Goal: Information Seeking & Learning: Learn about a topic

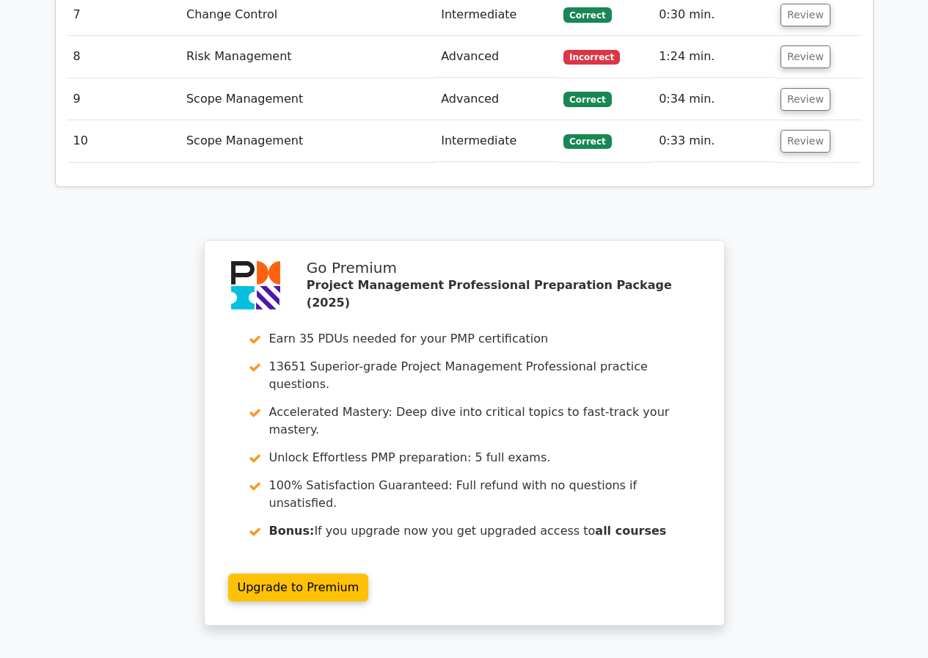
scroll to position [2375, 0]
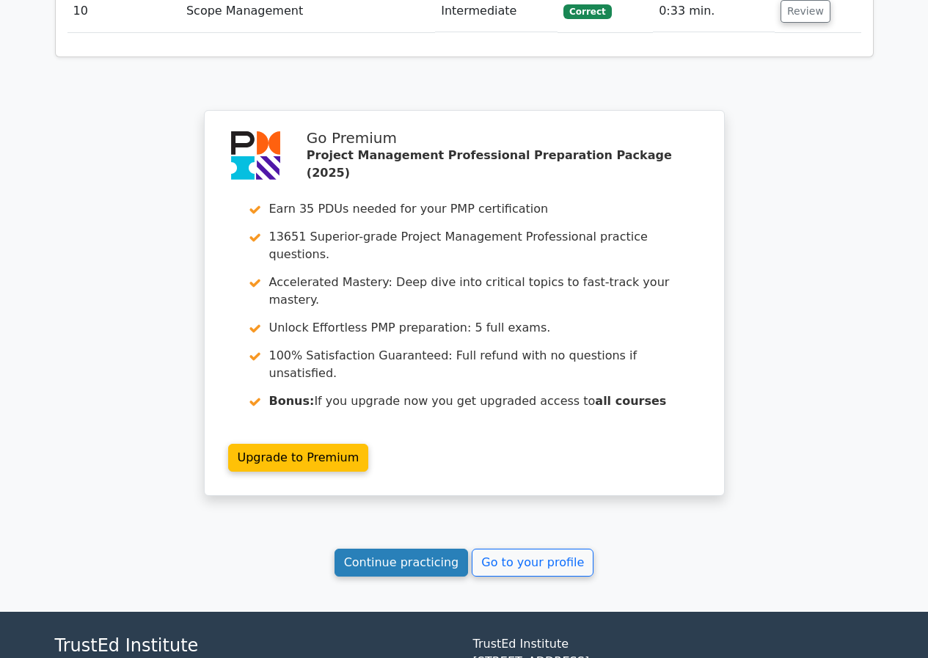
click at [430, 548] on link "Continue practicing" at bounding box center [401, 562] width 134 height 28
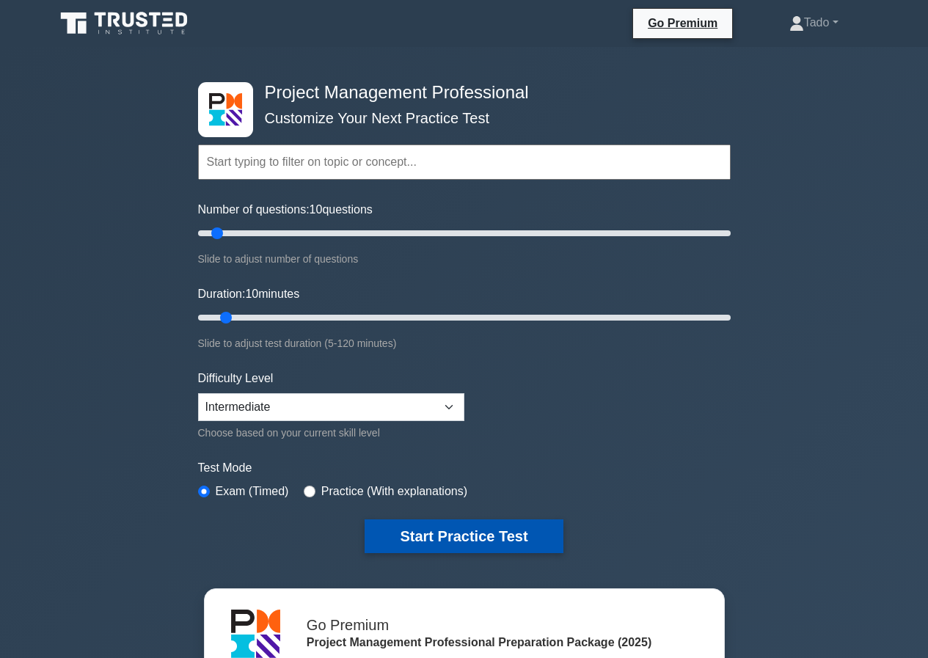
click at [439, 537] on button "Start Practice Test" at bounding box center [463, 536] width 198 height 34
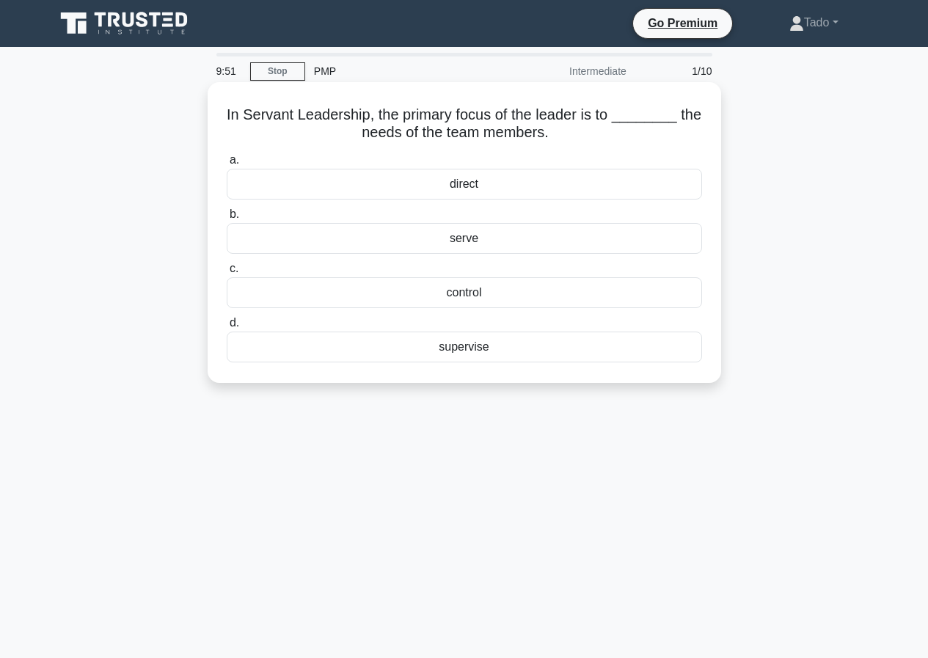
click at [469, 240] on div "serve" at bounding box center [464, 238] width 475 height 31
click at [227, 219] on input "b. serve" at bounding box center [227, 215] width 0 height 10
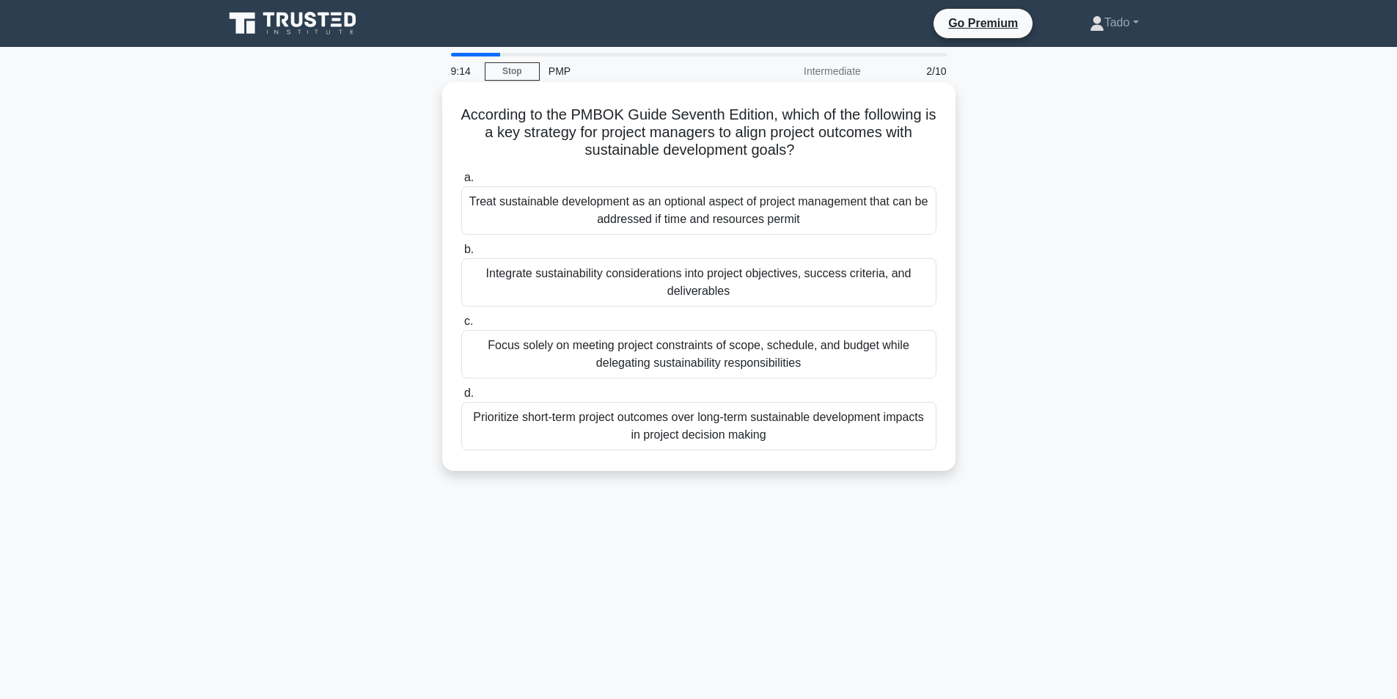
click at [499, 283] on div "Integrate sustainability considerations into project objectives, success criter…" at bounding box center [698, 282] width 475 height 48
click at [461, 254] on input "b. Integrate sustainability considerations into project objectives, success cri…" at bounding box center [461, 250] width 0 height 10
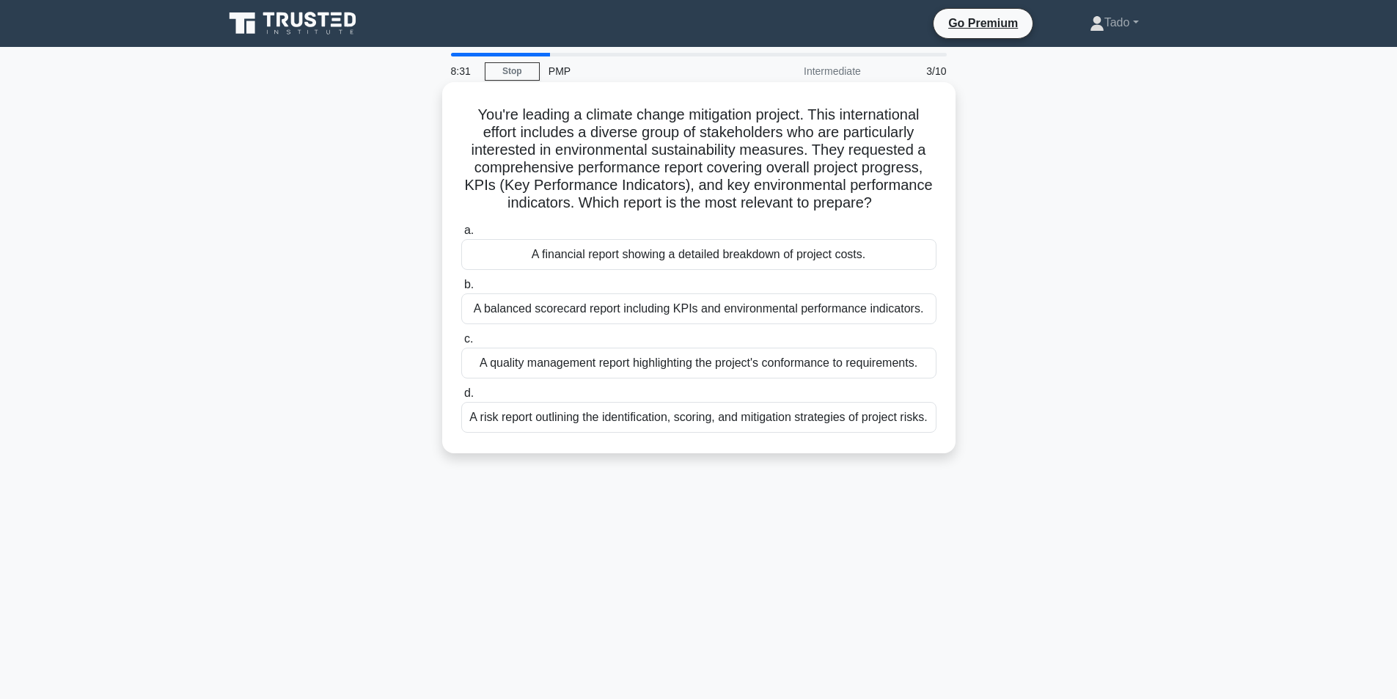
click at [538, 315] on div "A balanced scorecard report including KPIs and environmental performance indica…" at bounding box center [698, 308] width 475 height 31
click at [461, 290] on input "b. A balanced scorecard report including KPIs and environmental performance ind…" at bounding box center [461, 285] width 0 height 10
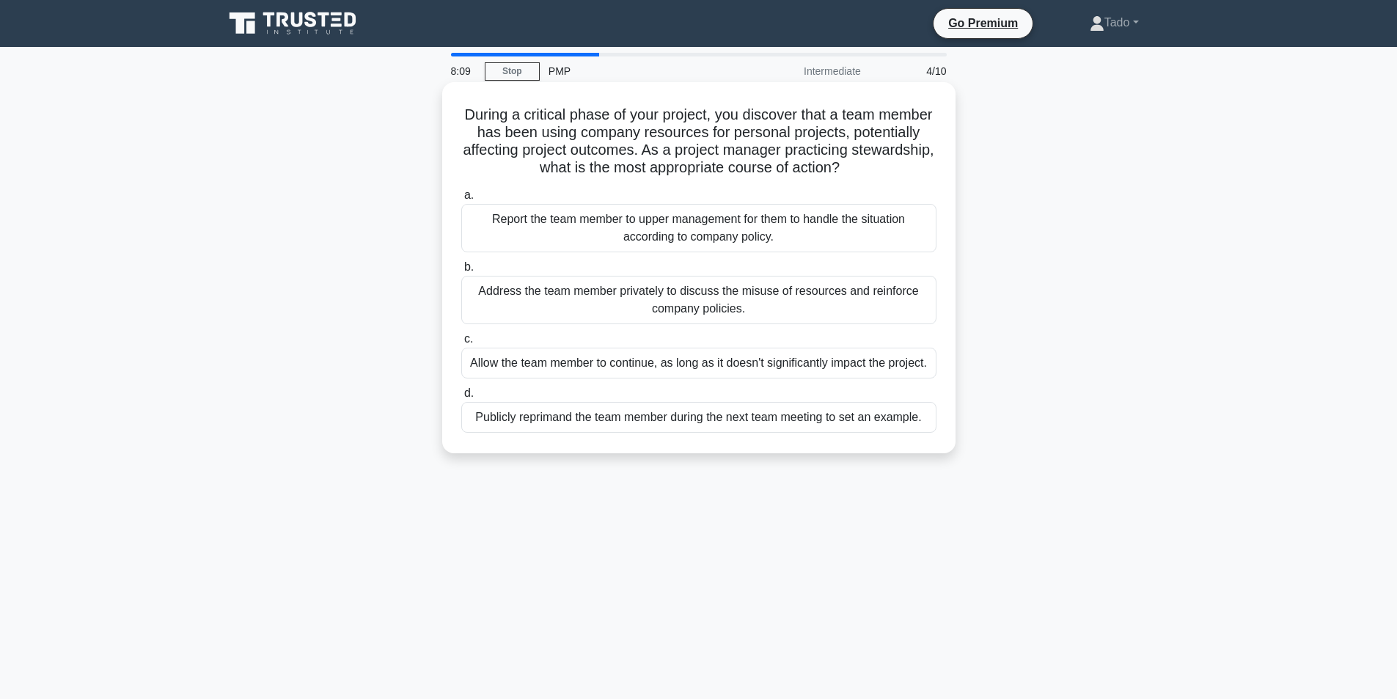
click at [568, 317] on div "Address the team member privately to discuss the misuse of resources and reinfo…" at bounding box center [698, 300] width 475 height 48
click at [461, 272] on input "b. Address the team member privately to discuss the misuse of resources and rei…" at bounding box center [461, 267] width 0 height 10
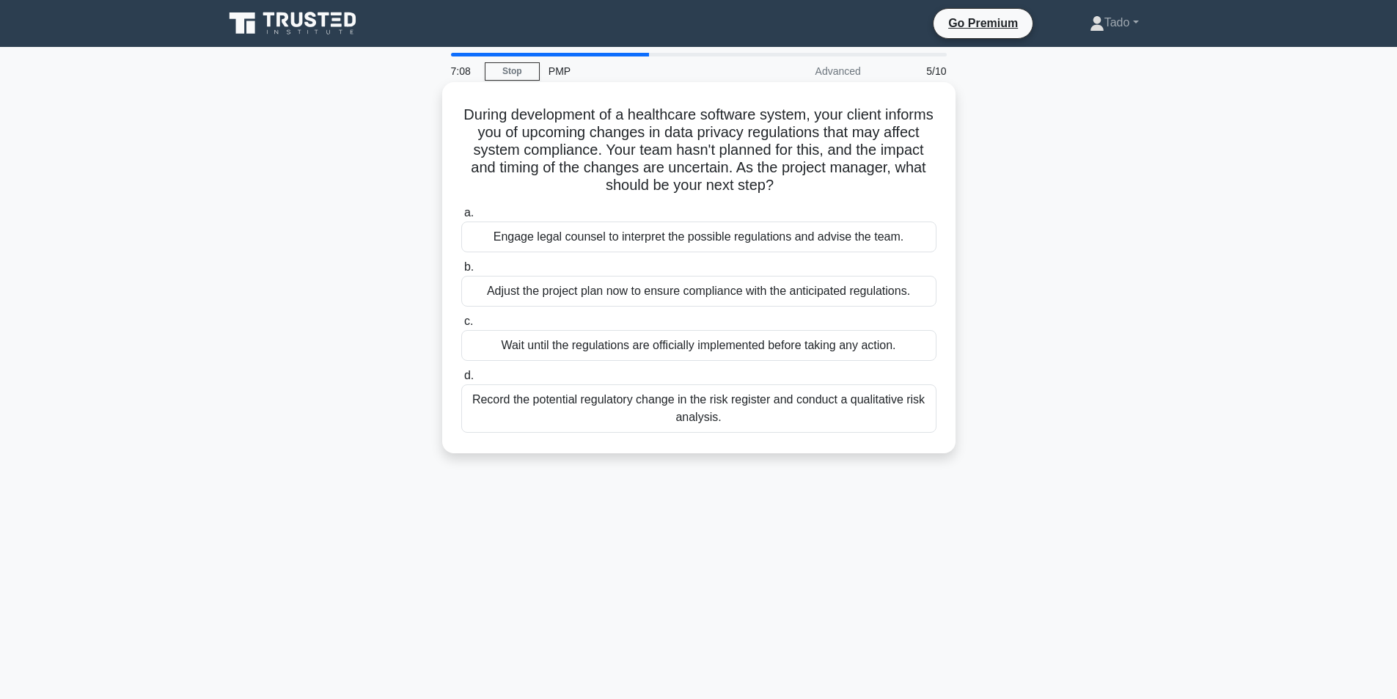
click at [717, 407] on div "Record the potential regulatory change in the risk register and conduct a quali…" at bounding box center [698, 408] width 475 height 48
click at [461, 381] on input "d. Record the potential regulatory change in the risk register and conduct a qu…" at bounding box center [461, 376] width 0 height 10
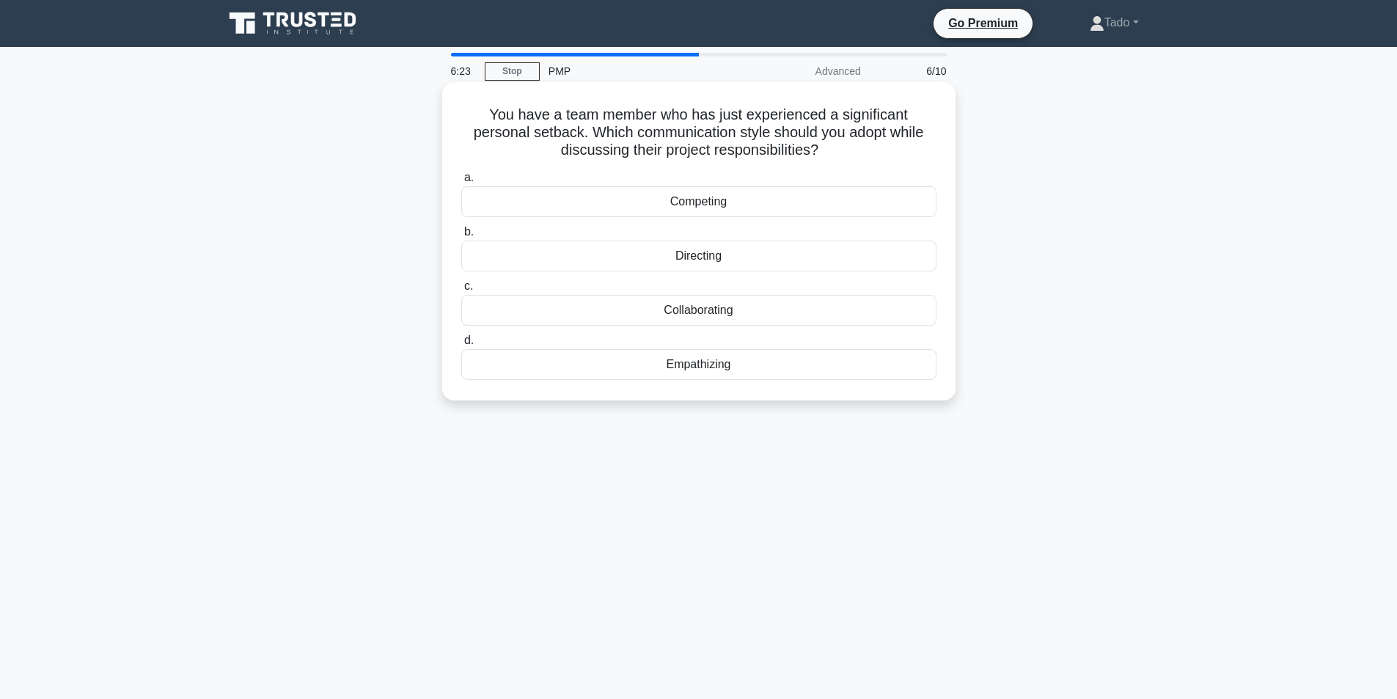
click at [739, 361] on div "Empathizing" at bounding box center [698, 364] width 475 height 31
click at [461, 345] on input "d. Empathizing" at bounding box center [461, 341] width 0 height 10
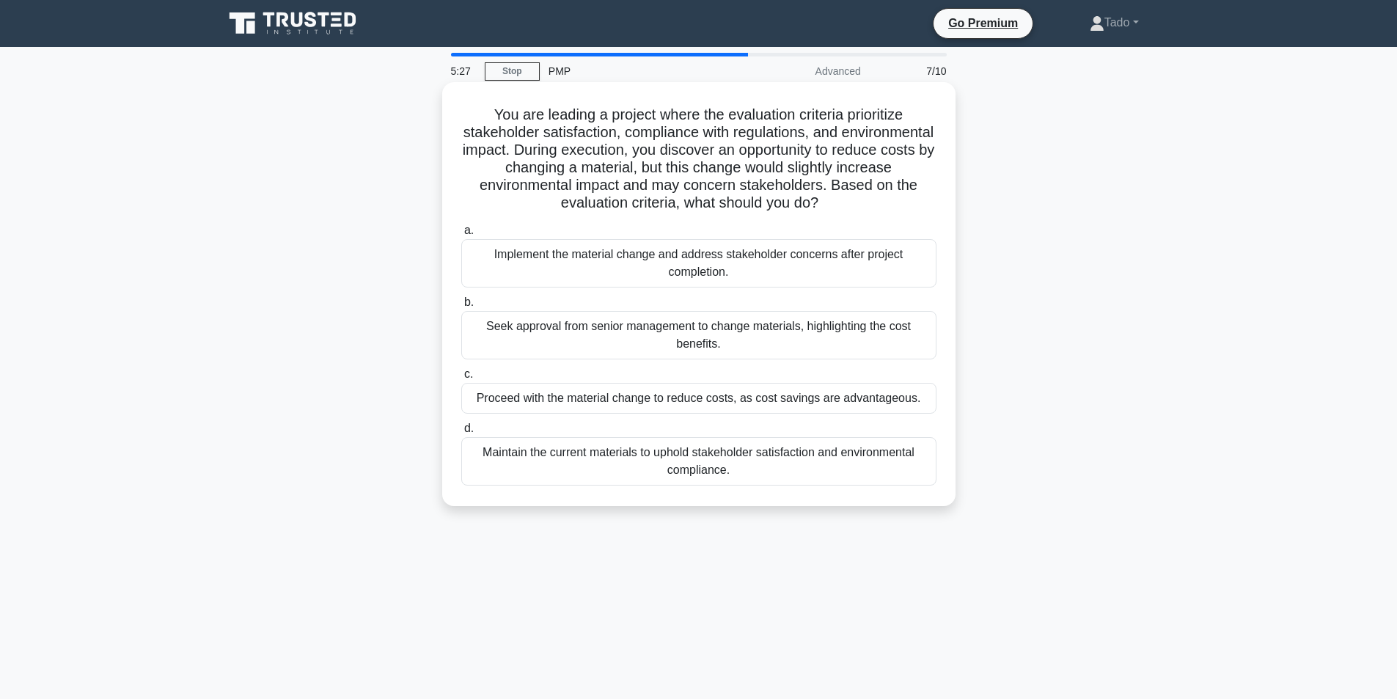
click at [631, 471] on div "Maintain the current materials to uphold stakeholder satisfaction and environme…" at bounding box center [698, 461] width 475 height 48
click at [461, 433] on input "d. Maintain the current materials to uphold stakeholder satisfaction and enviro…" at bounding box center [461, 429] width 0 height 10
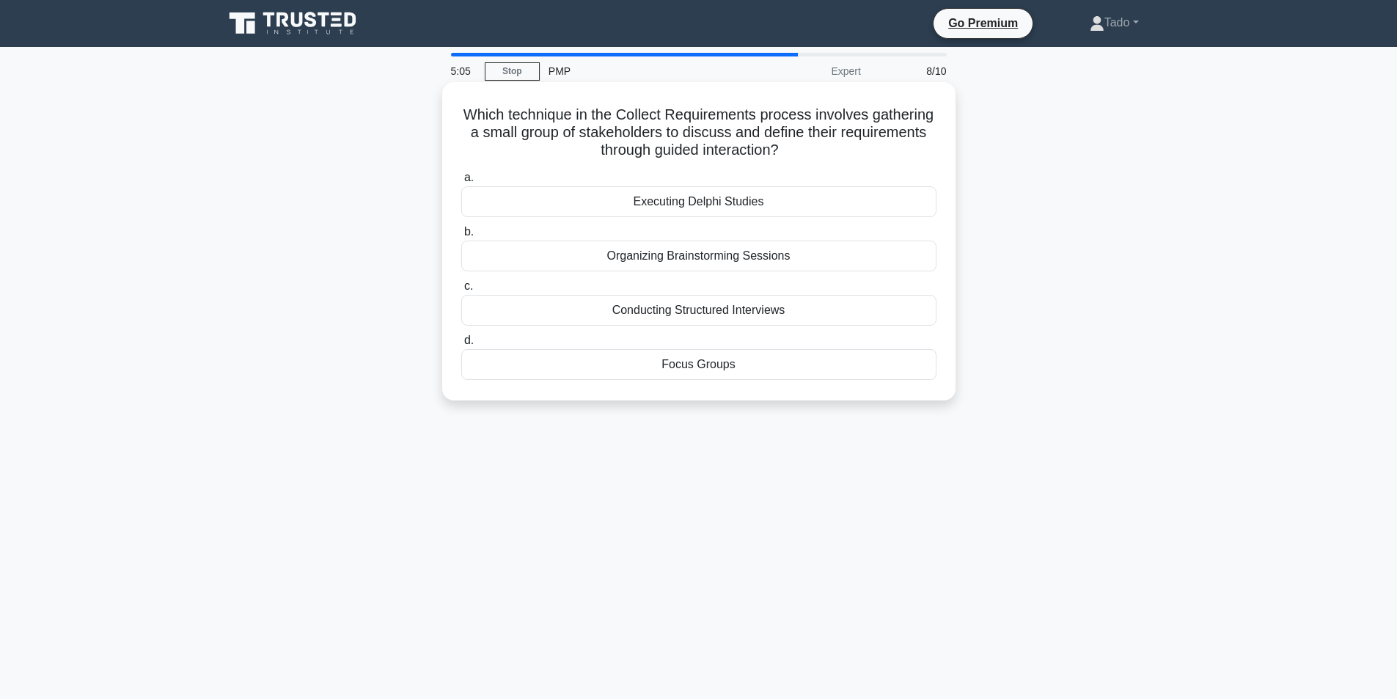
drag, startPoint x: 769, startPoint y: 202, endPoint x: 617, endPoint y: 191, distance: 152.2
click at [618, 191] on div "Executing Delphi Studies" at bounding box center [698, 201] width 475 height 31
copy div "Executing Delphi Studies"
click at [549, 207] on div "Executing Delphi Studies" at bounding box center [698, 201] width 475 height 31
click at [461, 183] on input "a. Executing Delphi Studies" at bounding box center [461, 178] width 0 height 10
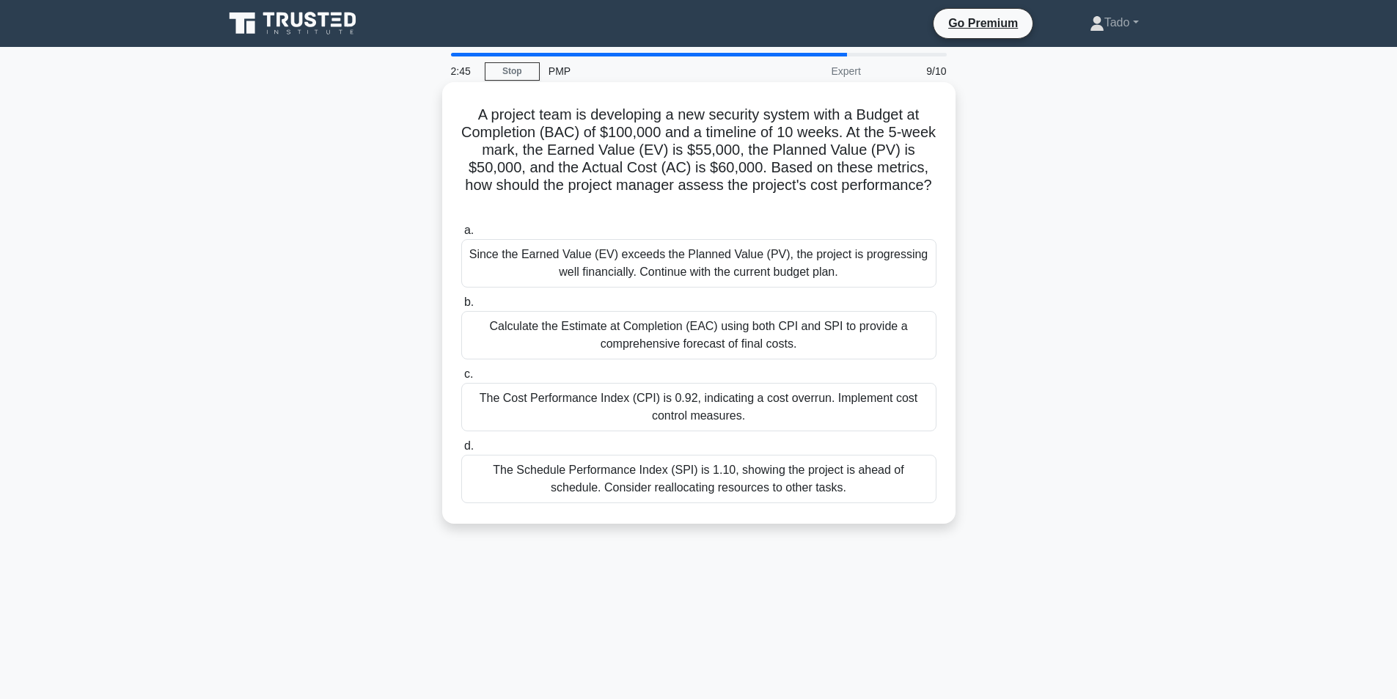
click at [506, 337] on div "Calculate the Estimate at Completion (EAC) using both CPI and SPI to provide a …" at bounding box center [698, 335] width 475 height 48
click at [461, 307] on input "b. Calculate the Estimate at Completion (EAC) using both CPI and SPI to provide…" at bounding box center [461, 303] width 0 height 10
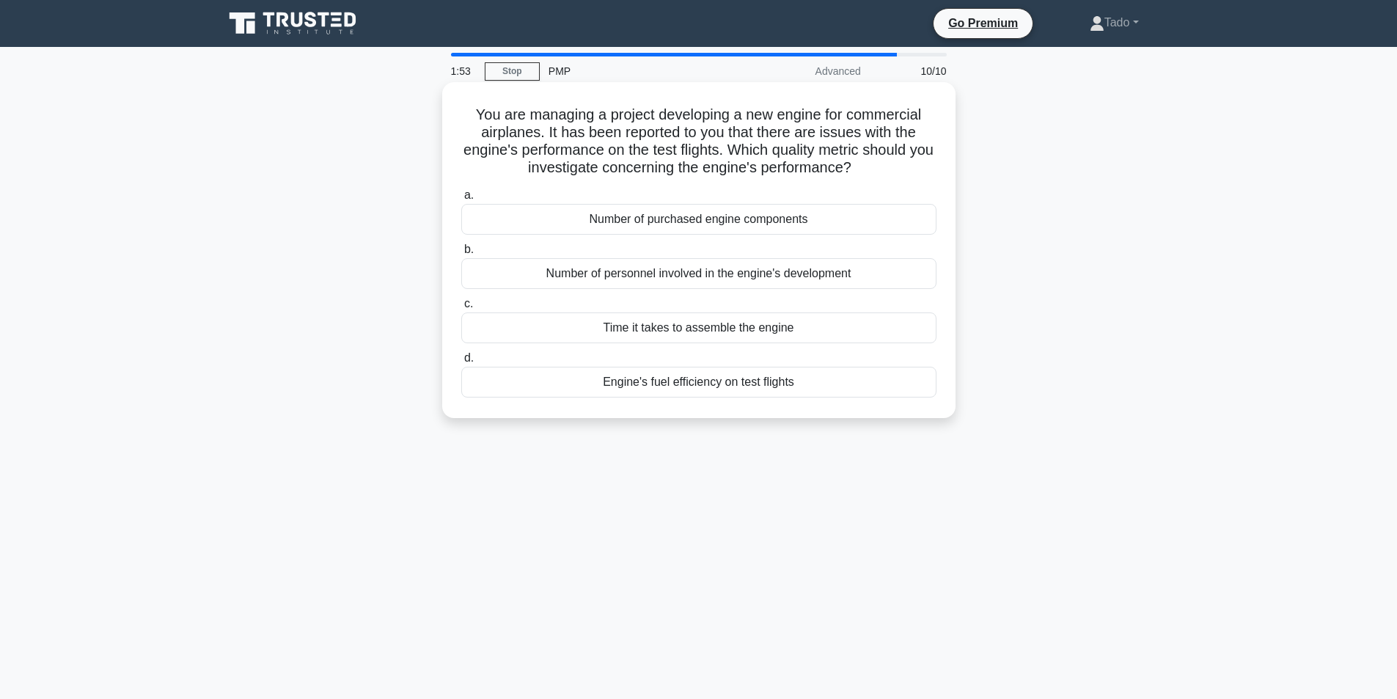
click at [679, 378] on div "Engine's fuel efficiency on test flights" at bounding box center [698, 382] width 475 height 31
click at [461, 363] on input "d. Engine's fuel efficiency on test flights" at bounding box center [461, 358] width 0 height 10
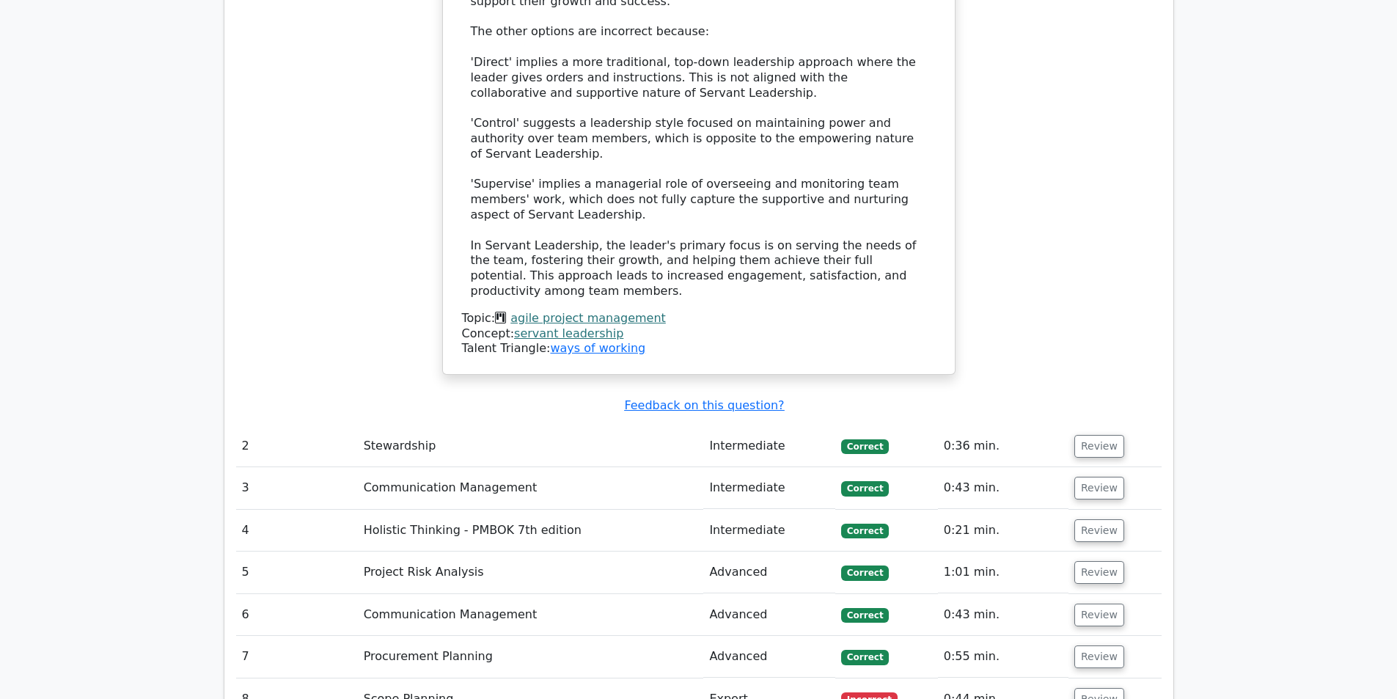
scroll to position [1980, 0]
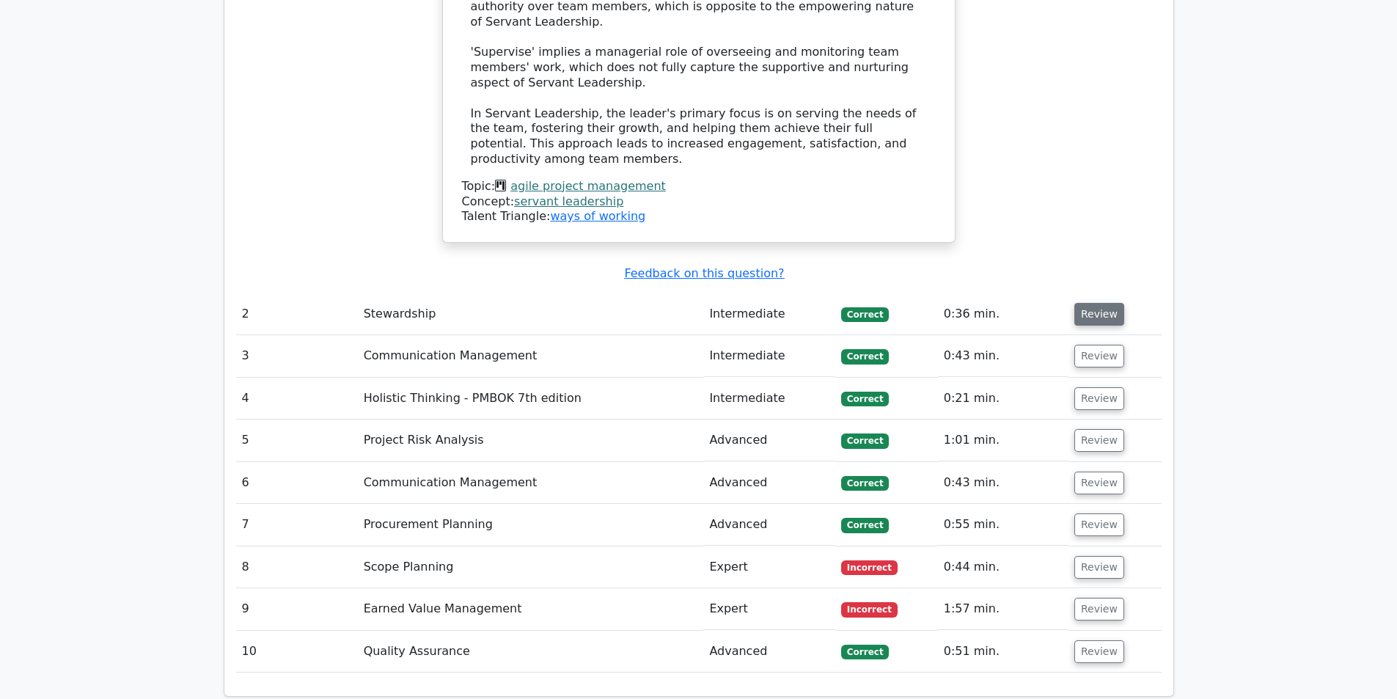
click at [1103, 303] on button "Review" at bounding box center [1099, 314] width 50 height 23
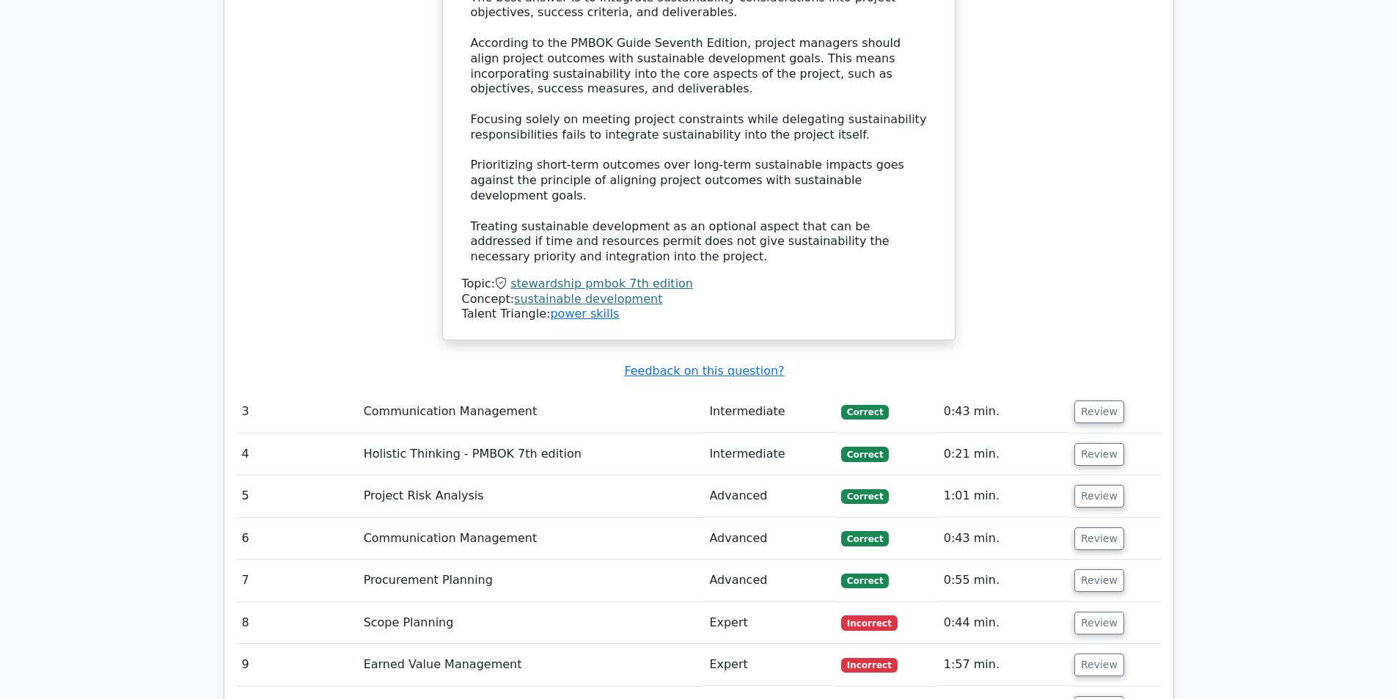
scroll to position [2859, 0]
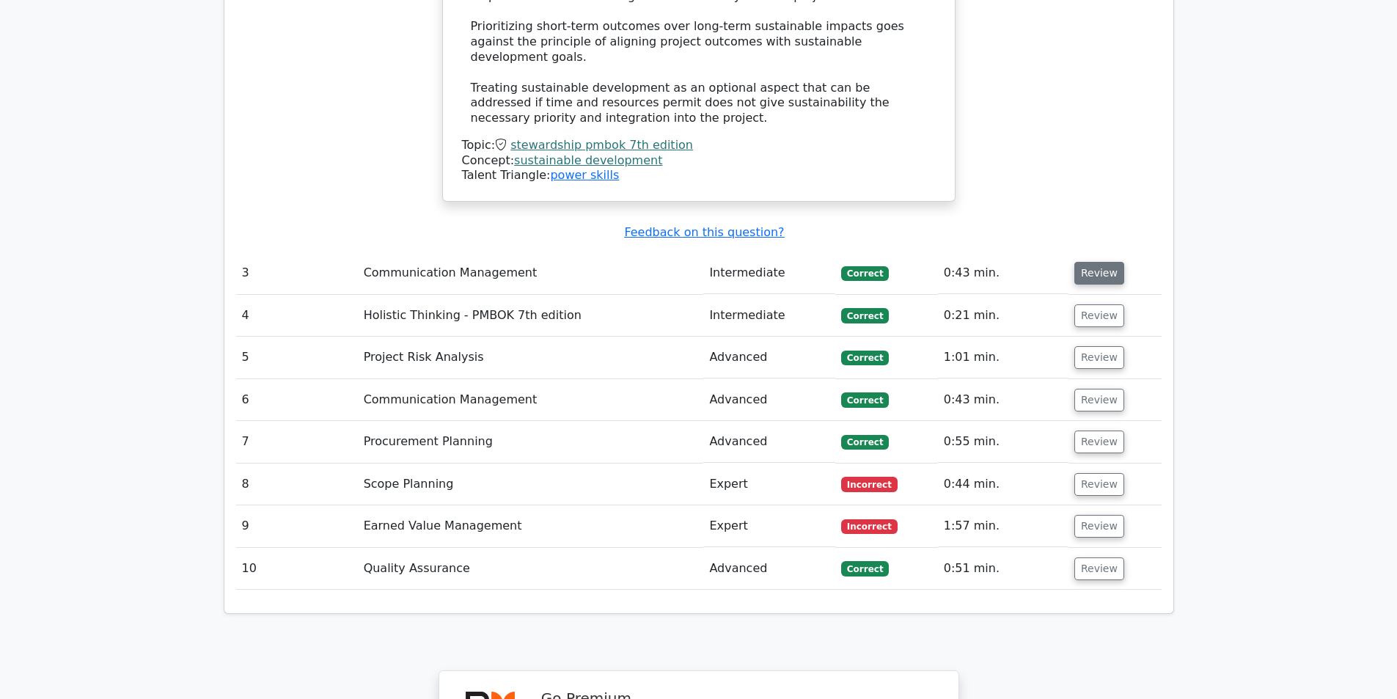
click at [1095, 262] on button "Review" at bounding box center [1099, 273] width 50 height 23
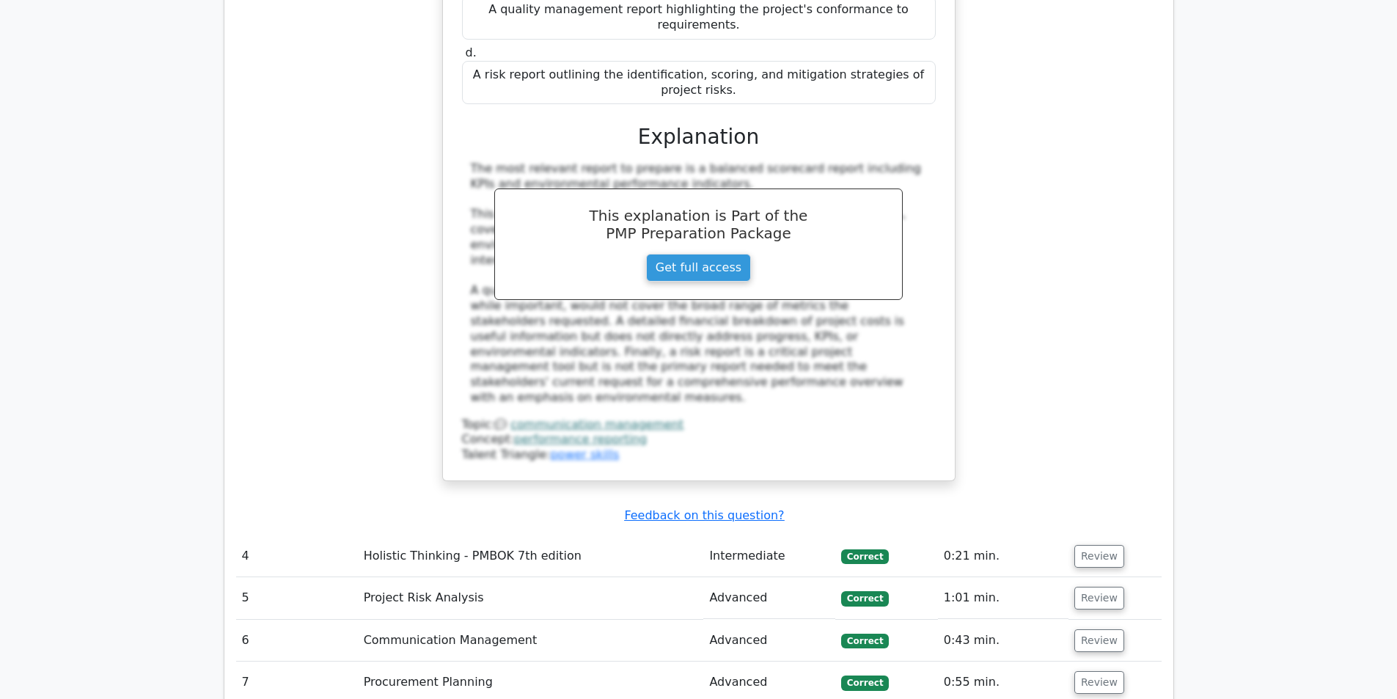
scroll to position [3593, 0]
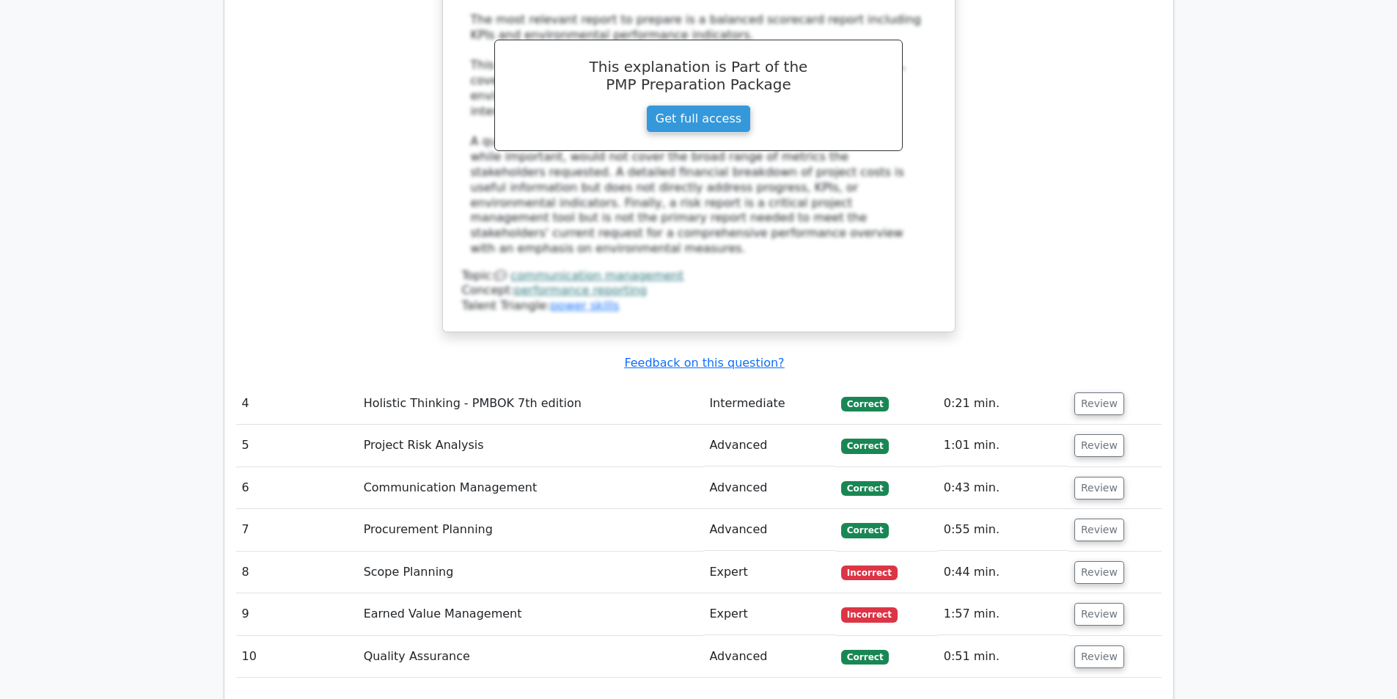
click at [1098, 392] on button "Review" at bounding box center [1099, 403] width 50 height 23
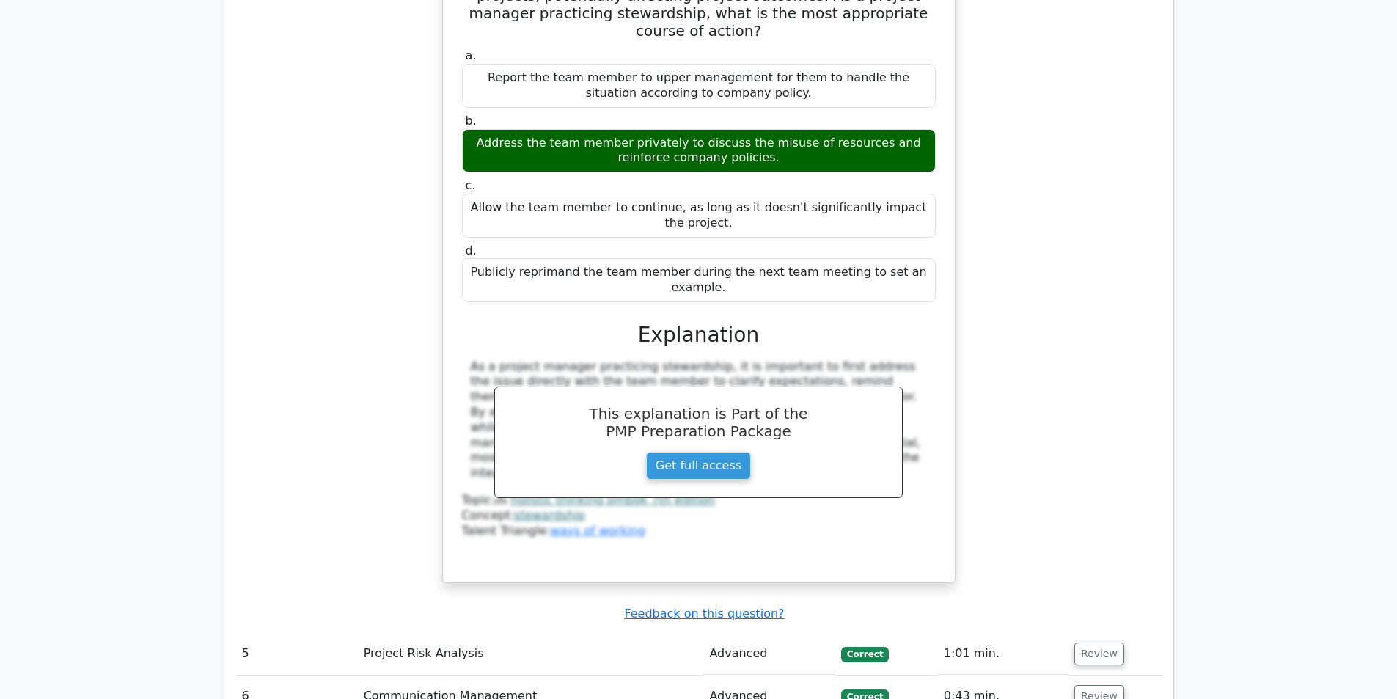
scroll to position [4179, 0]
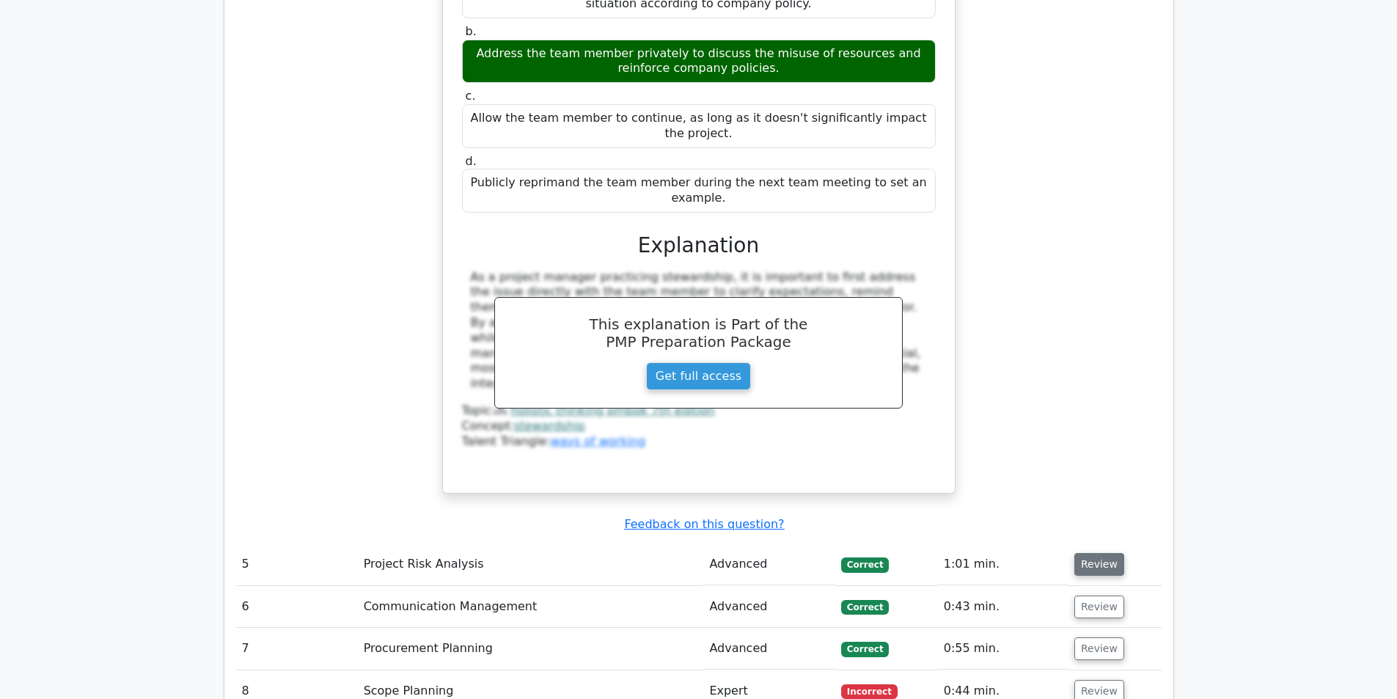
click at [1098, 553] on button "Review" at bounding box center [1099, 564] width 50 height 23
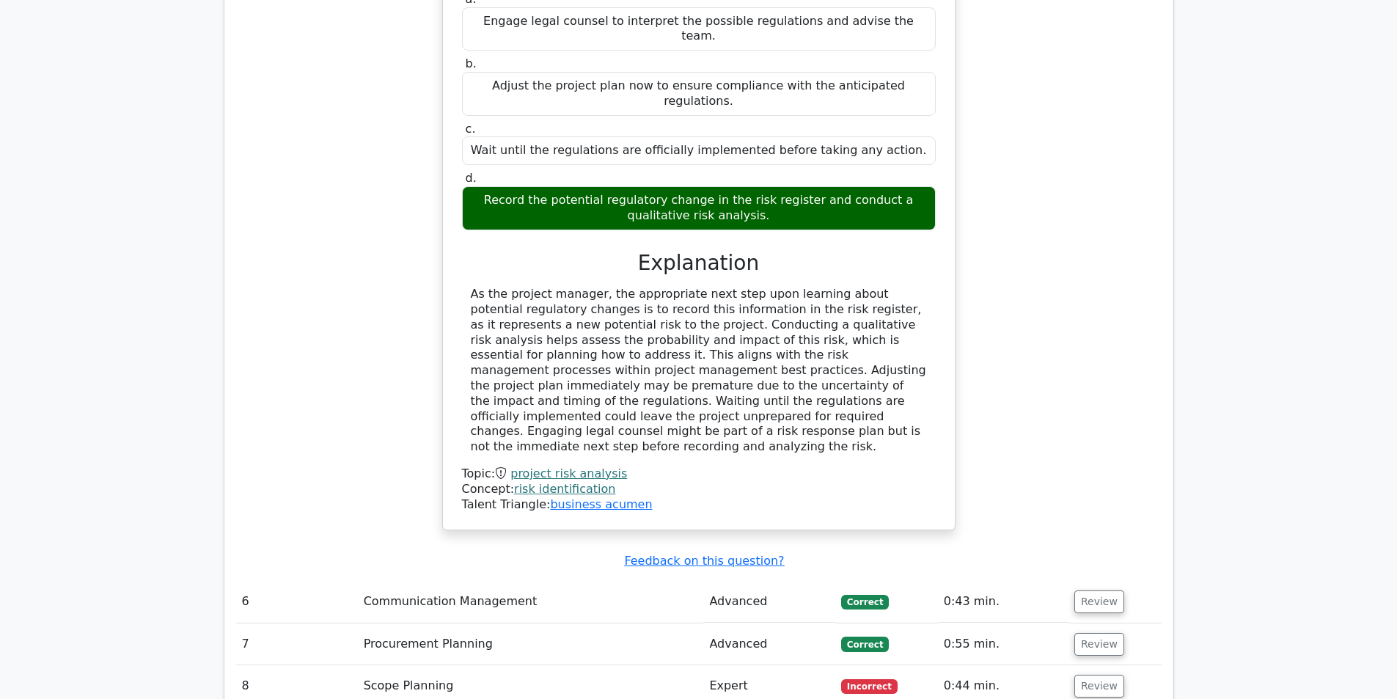
scroll to position [4912, 0]
click at [1103, 589] on button "Review" at bounding box center [1099, 600] width 50 height 23
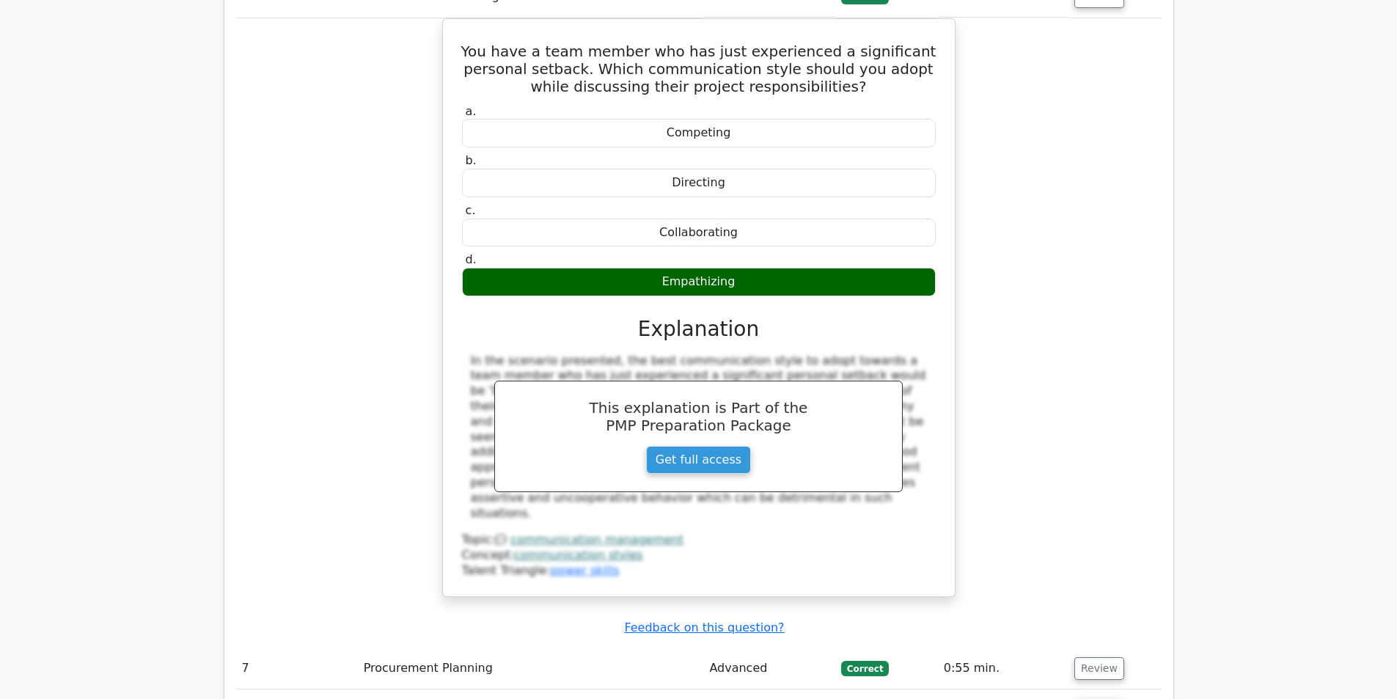
scroll to position [5646, 0]
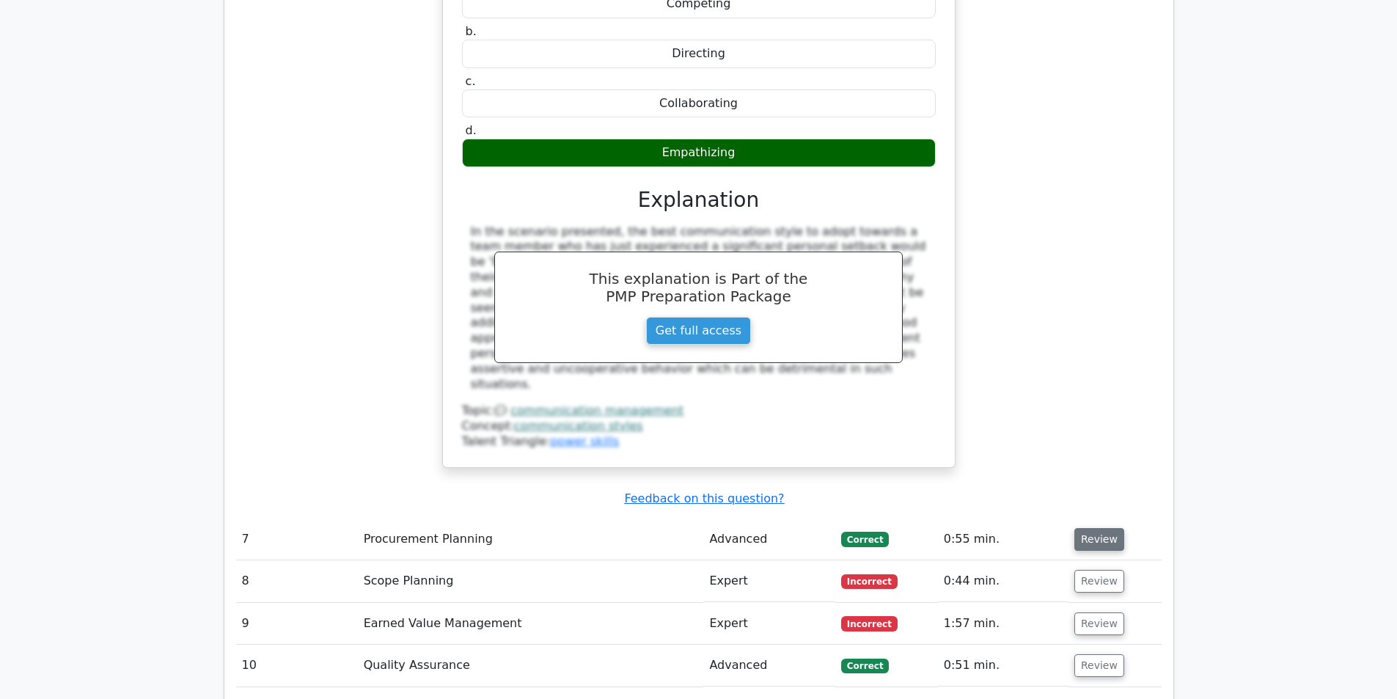
click at [1095, 528] on button "Review" at bounding box center [1099, 539] width 50 height 23
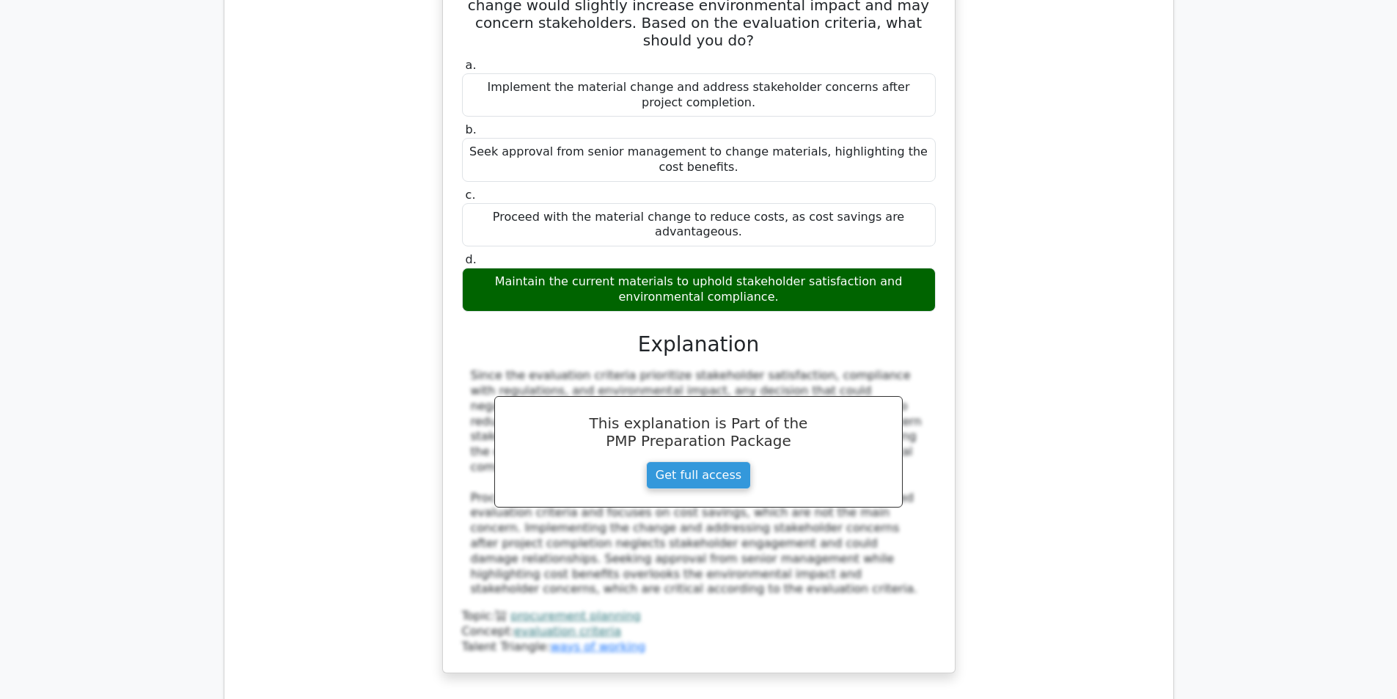
scroll to position [6306, 0]
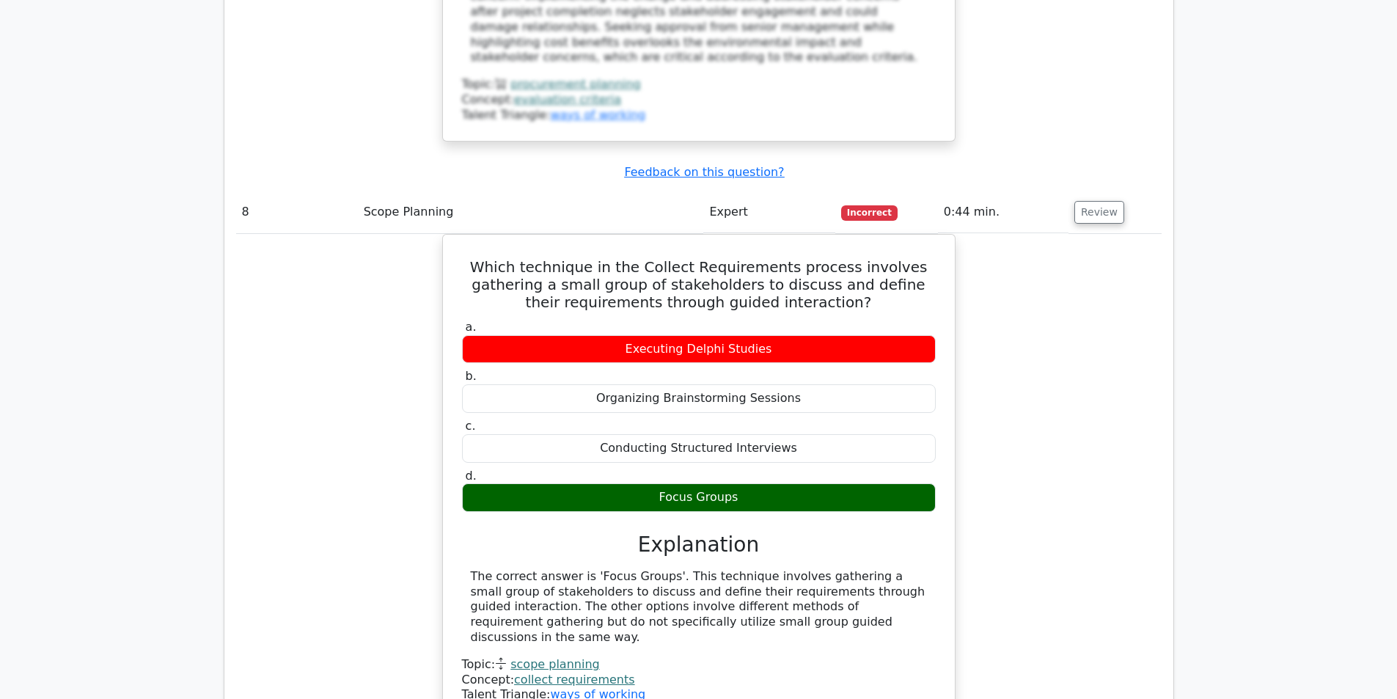
scroll to position [6892, 0]
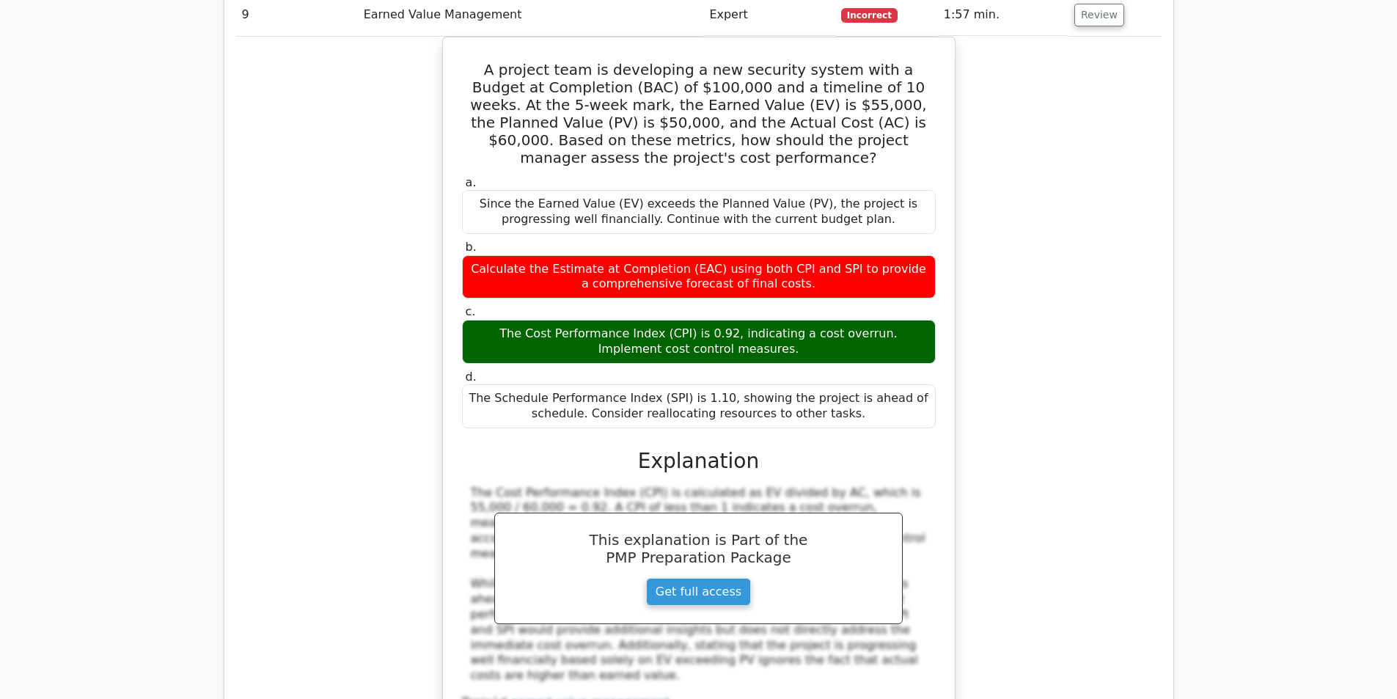
scroll to position [7625, 0]
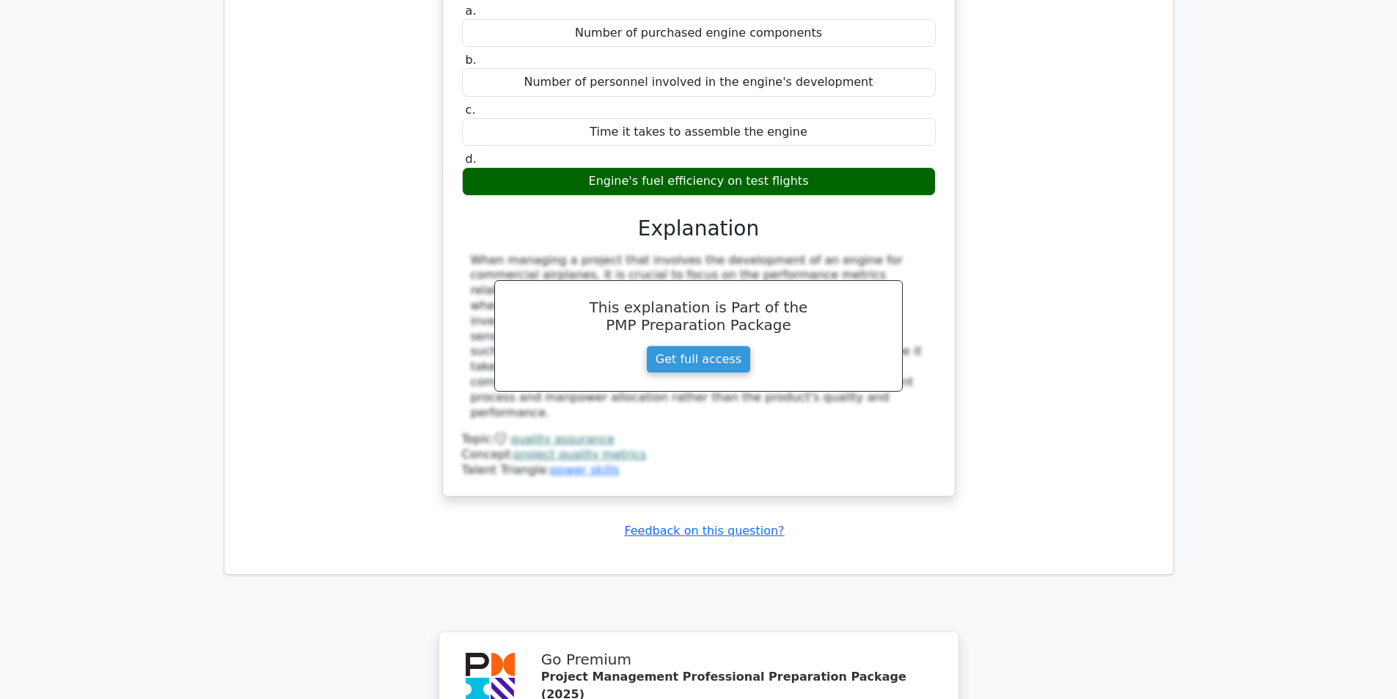
scroll to position [8721, 0]
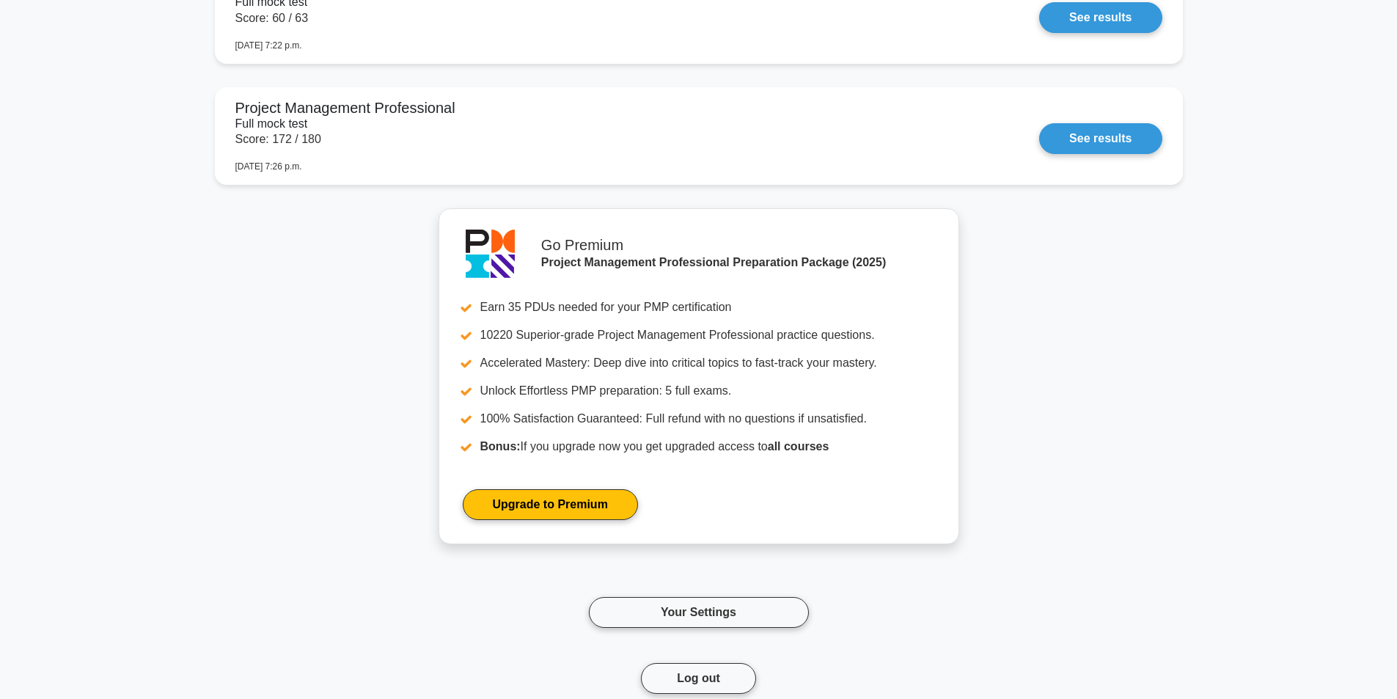
scroll to position [2053, 0]
